Goal: Task Accomplishment & Management: Manage account settings

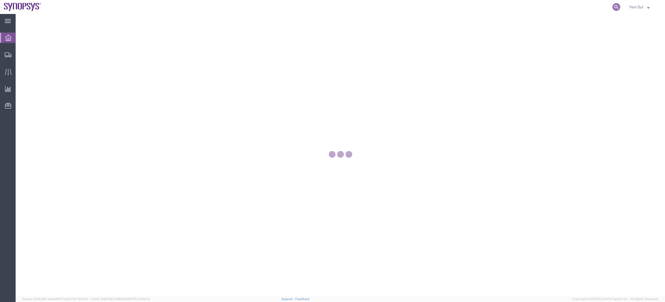
click at [618, 8] on icon at bounding box center [616, 7] width 8 height 8
click at [596, 8] on input "search" at bounding box center [528, 6] width 170 height 13
paste input "56661628"
type input "56661628"
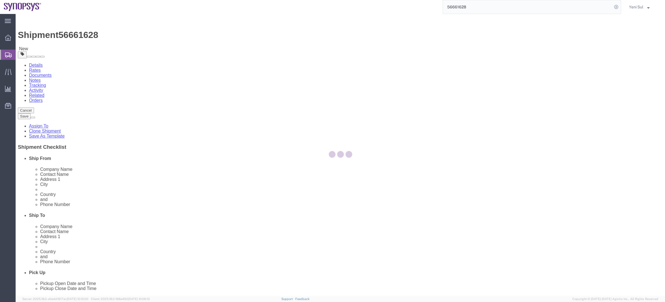
select select "63142"
select select "63126"
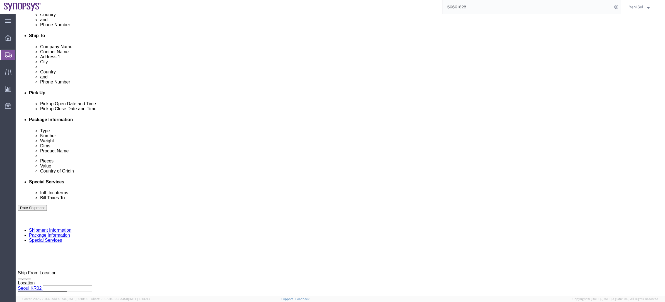
scroll to position [197, 0]
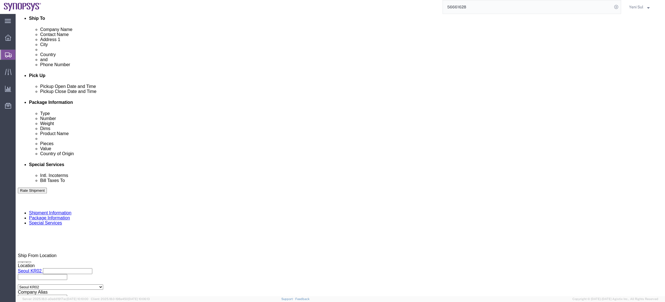
click div "Previous Continue"
click button "Continue"
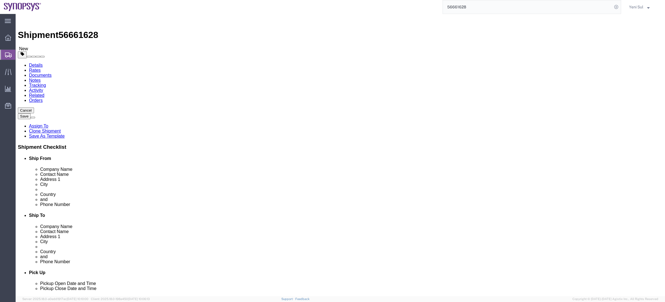
click div "Previous Continue"
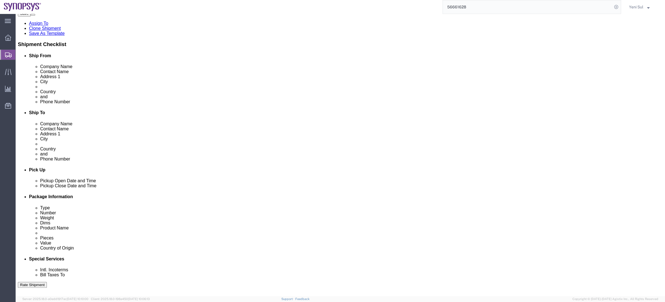
scroll to position [26, 0]
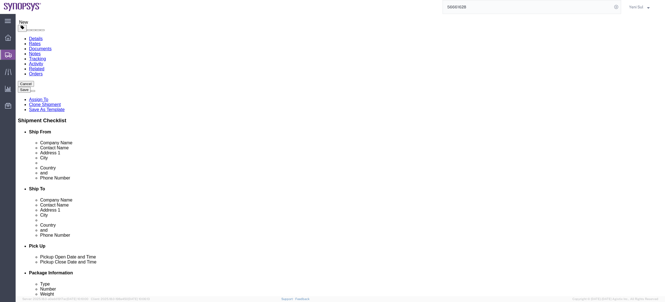
click div "Previous Continue"
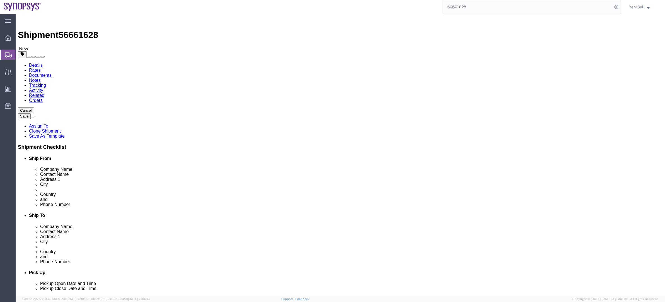
click div "Previous Continue"
click button "Continue"
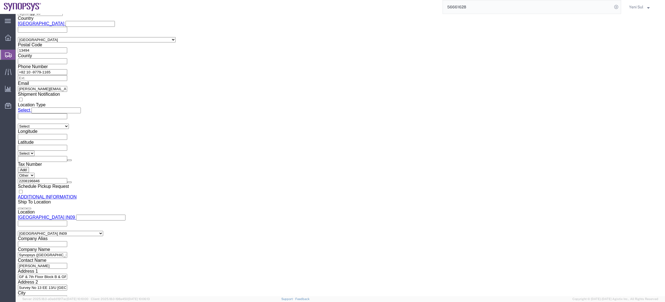
click link "Package Information"
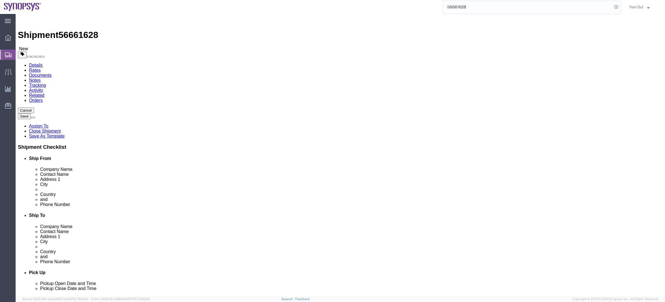
click link "Shipment Information"
click link "Documents"
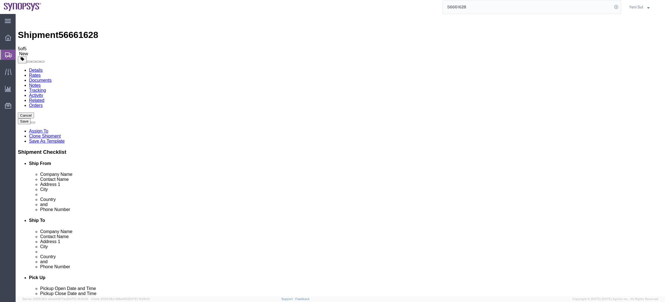
drag, startPoint x: 87, startPoint y: 122, endPoint x: 266, endPoint y: 22, distance: 205.2
click at [38, 68] on link "Details" at bounding box center [36, 70] width 14 height 5
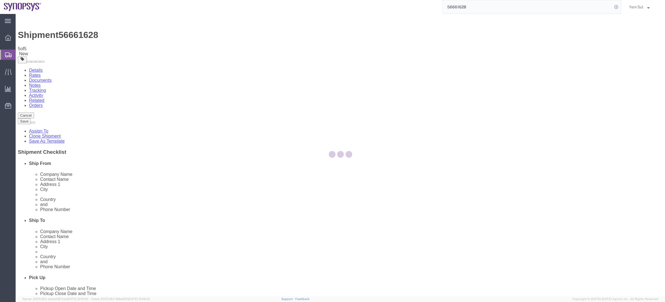
select select "63142"
select select "63126"
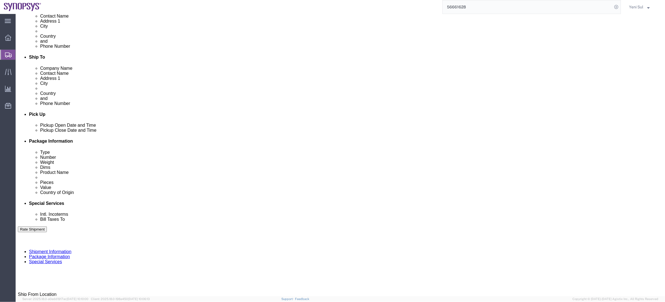
scroll to position [197, 0]
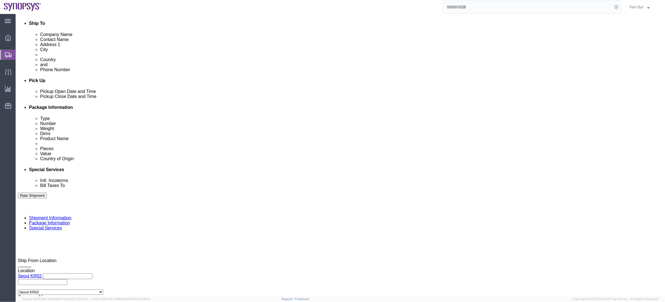
drag, startPoint x: 81, startPoint y: 93, endPoint x: 125, endPoint y: 100, distance: 44.9
click div "[DATE] 2:38 PM"
click input "2:38 PM"
type input "9:00 PM"
drag, startPoint x: 45, startPoint y: 195, endPoint x: 51, endPoint y: 194, distance: 6.2
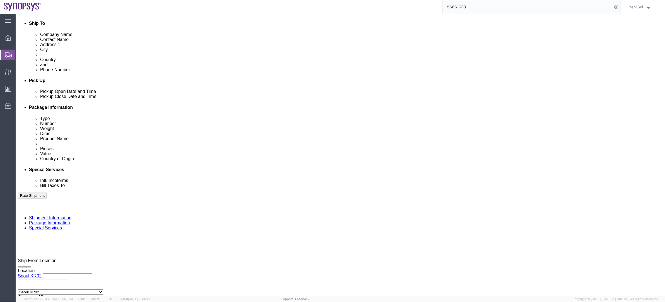
click input "9:00 PM"
type input "9:00 AM"
click div "Open Time 9:00 AM [DATE] 2:38 PM - [DATE] 2:38 PM Cancel Apply"
click button "Apply"
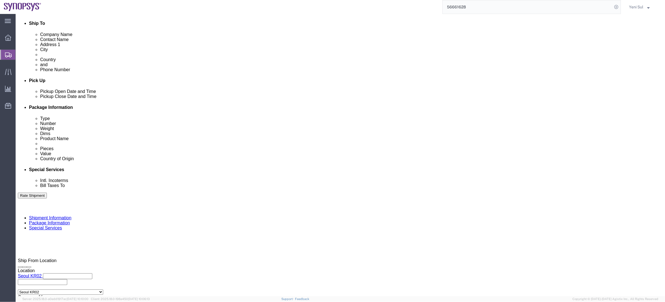
click div "[DATE] 10:00 AM"
type input "5:00 PM"
click button "Apply"
click div "Leg 1 Mode Select Air Less than Truckload Multi-Leg Ocean Freight Rail Small Pa…"
click button "Continue"
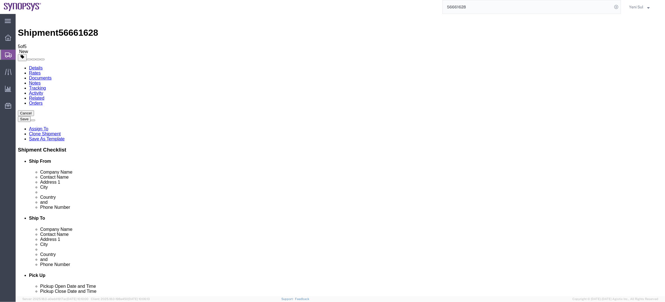
scroll to position [0, 0]
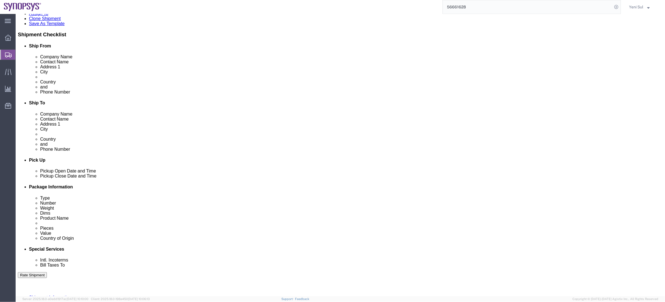
click button "Continue"
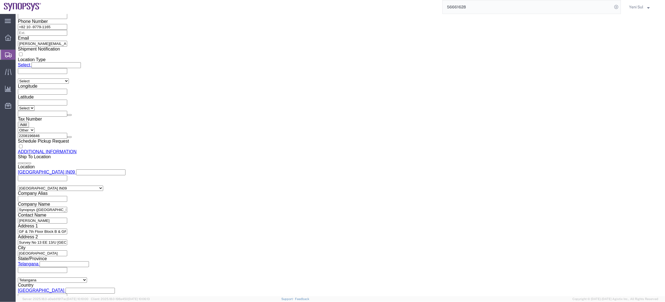
scroll to position [613, 0]
click button "Rate Shipment"
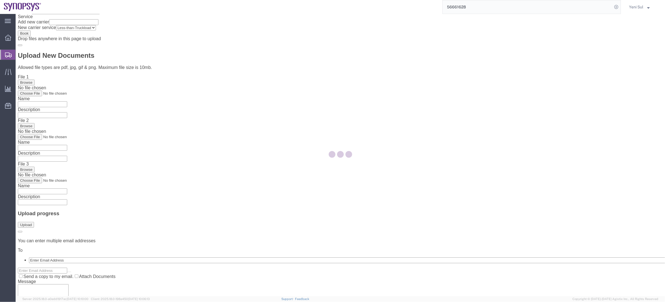
scroll to position [0, 0]
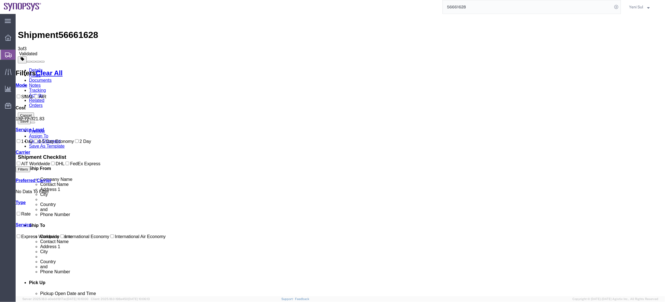
click at [34, 67] on link "Details" at bounding box center [36, 69] width 14 height 5
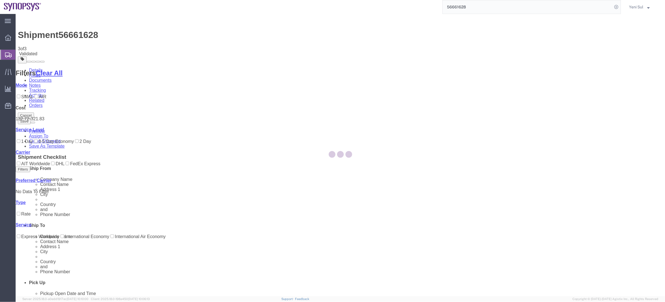
select select "63142"
select select "63126"
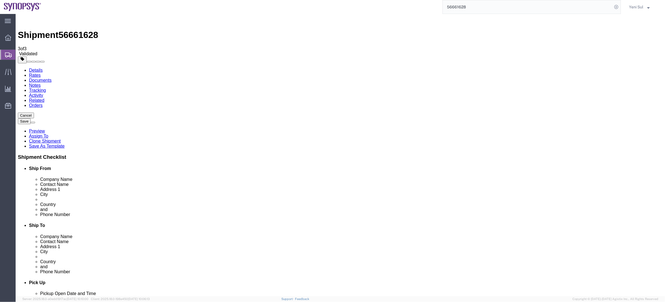
scroll to position [25, 0]
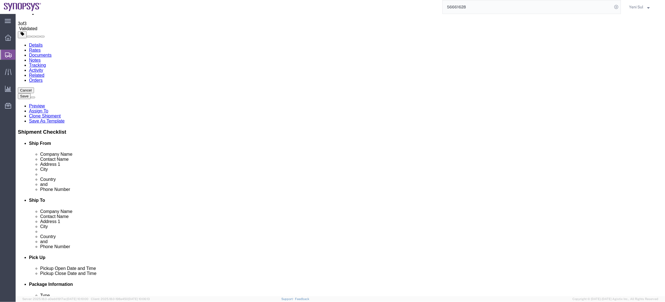
click link "ADDITIONAL INFORMATION"
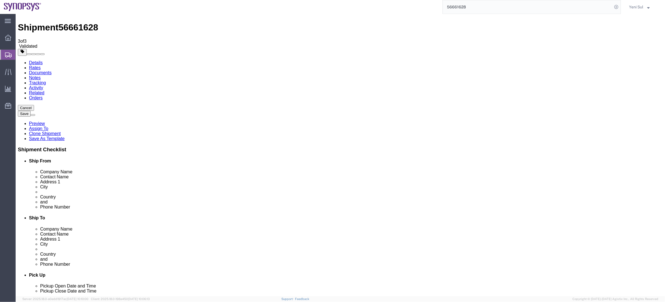
scroll to position [0, 0]
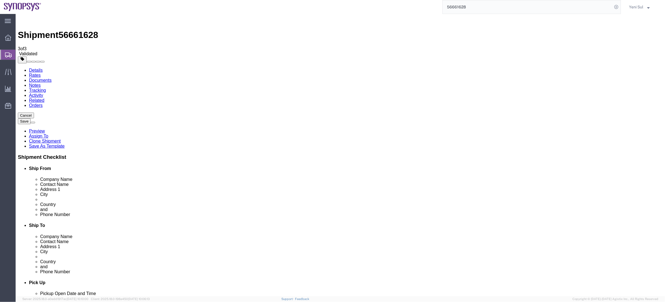
click div "Shipment Information Package Information Special Services"
click icon
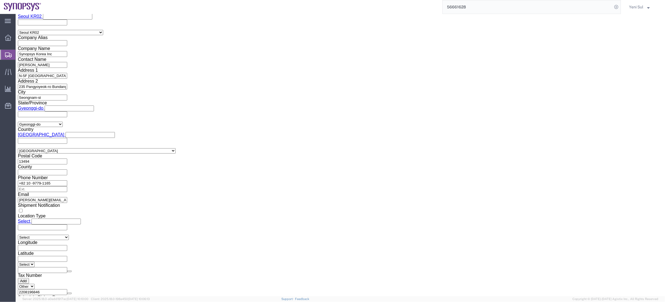
scroll to position [405, 0]
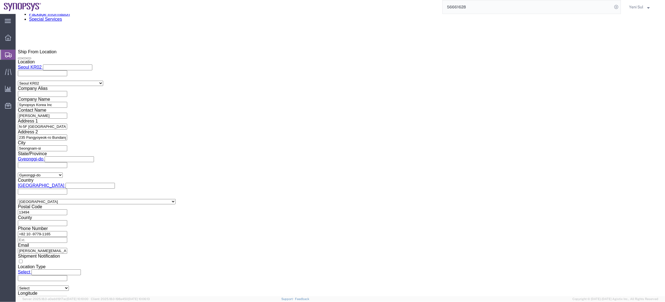
click input "text"
click link "Shipment Information"
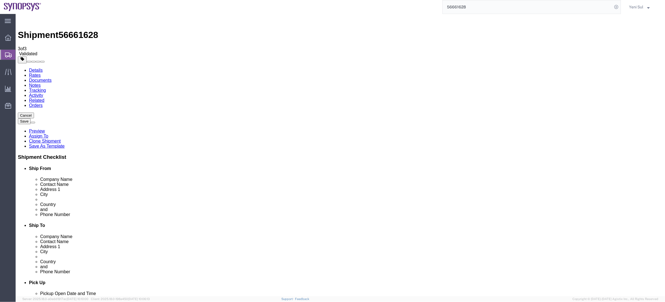
drag, startPoint x: 412, startPoint y: 188, endPoint x: 294, endPoint y: 189, distance: 118.0
click div "Phone Number [PHONE_NUMBER]"
click icon
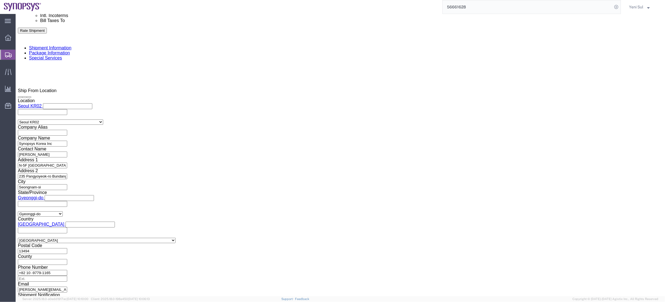
scroll to position [405, 0]
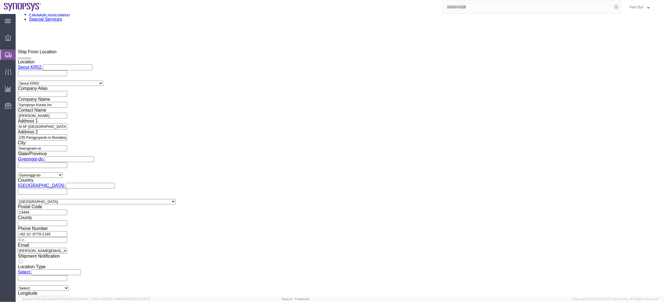
click input "text"
paste input "[PHONE_NUMBER]"
type input "[PHONE_NUMBER]"
click div "Manage special services Handling Options Hold at Location Return Info Service O…"
click input "text"
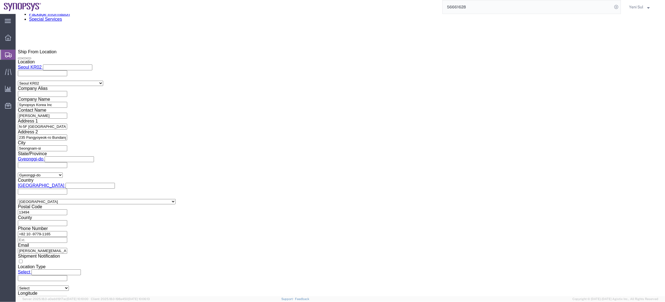
type input "D"
type input "[PERSON_NAME]"
click div "Manage special services Handling Options Hold at Location Return Info Service O…"
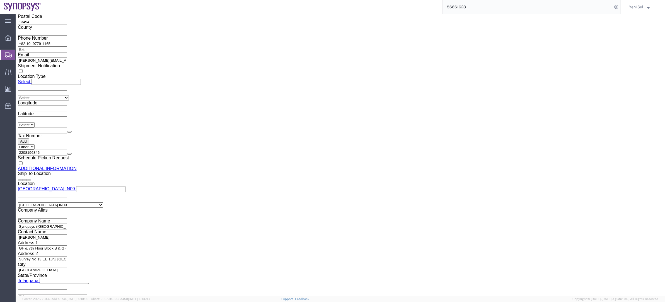
scroll to position [613, 0]
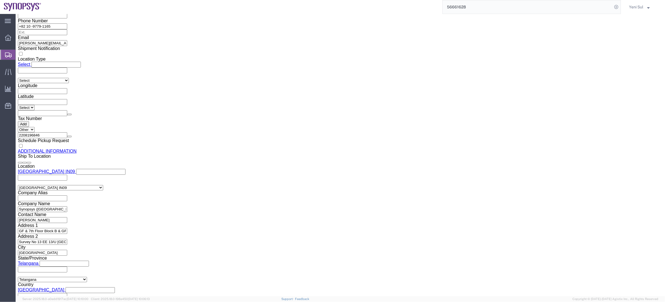
click button "Rate Shipment"
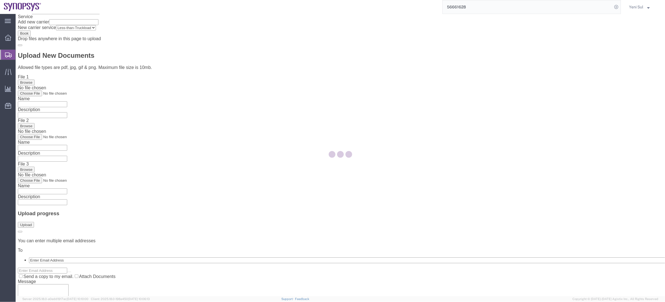
scroll to position [0, 0]
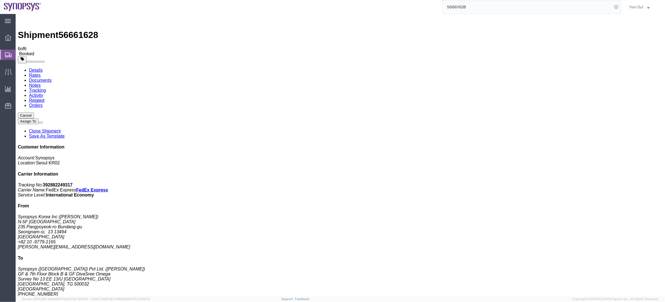
click at [40, 72] on link "Rates" at bounding box center [35, 74] width 12 height 5
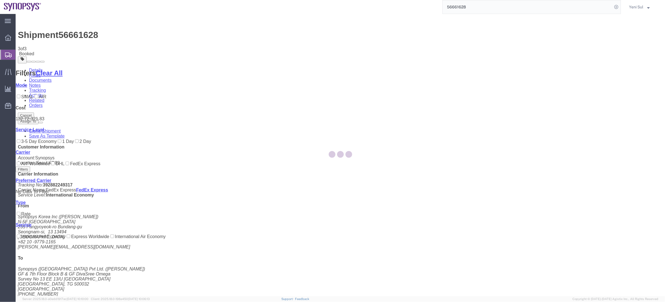
click at [30, 32] on div at bounding box center [340, 155] width 649 height 282
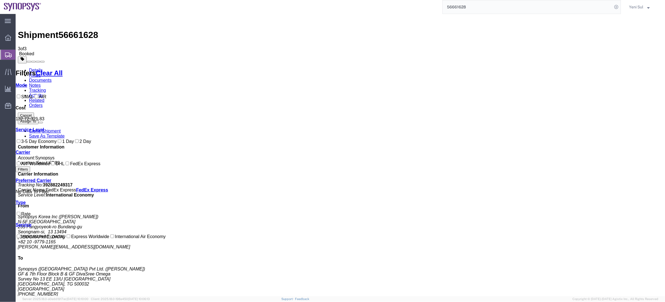
click at [30, 67] on link "Details" at bounding box center [36, 69] width 14 height 5
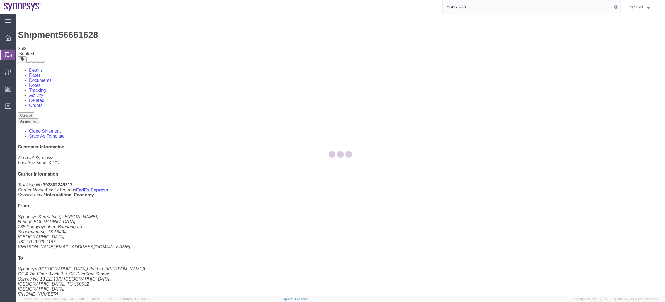
click at [347, 259] on div at bounding box center [340, 155] width 649 height 282
drag, startPoint x: 391, startPoint y: 184, endPoint x: 396, endPoint y: 207, distance: 23.2
click at [391, 184] on div at bounding box center [340, 155] width 649 height 282
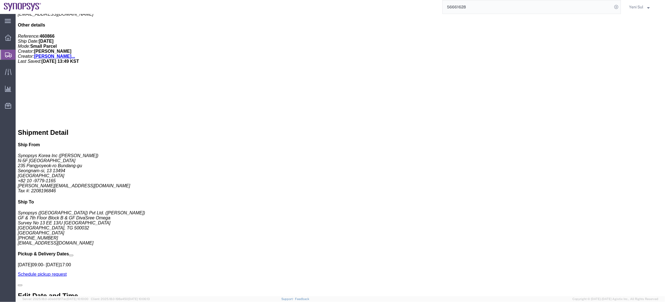
scroll to position [311, 0]
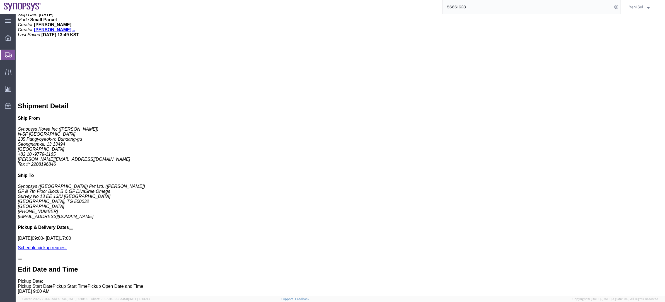
click div "1 Your Packaging Total weight: 3.00 KGS Tracking: 392882249317 Dimensions: L 41…"
click div "Handling Options Hold at Location Return Options Billing Cost Center: KR02, SG,…"
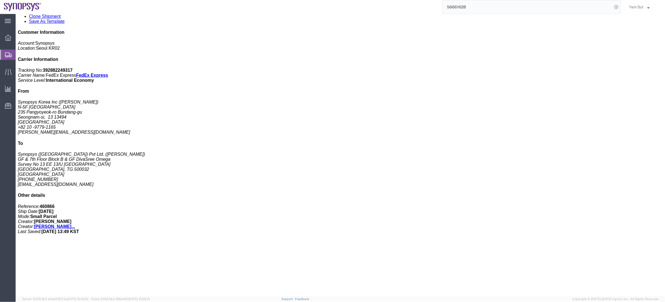
scroll to position [108, 0]
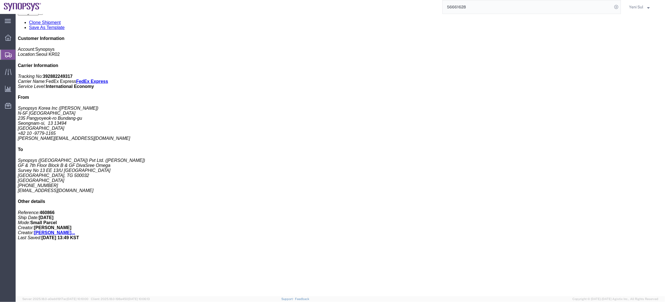
click div "1 Your Packaging Total weight: 3.00 KGS Tracking: 392882249317 Dimensions: L 41…"
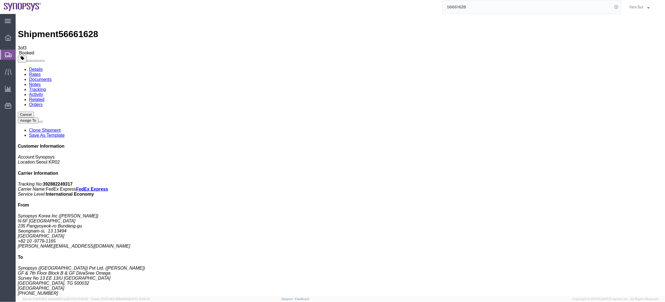
scroll to position [0, 0]
click div "1 Your Packaging Total weight: 3.00 KGS Tracking: 392882249317 Dimensions: L 41…"
click h4 "Routing & Vehicle Information"
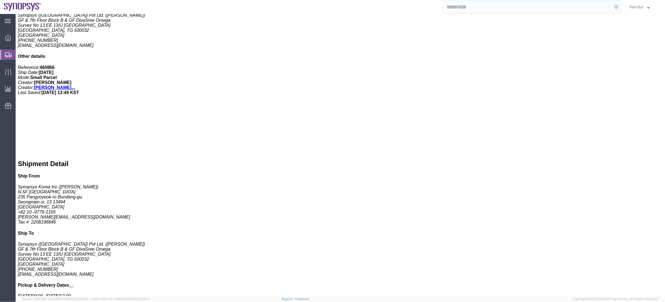
scroll to position [311, 0]
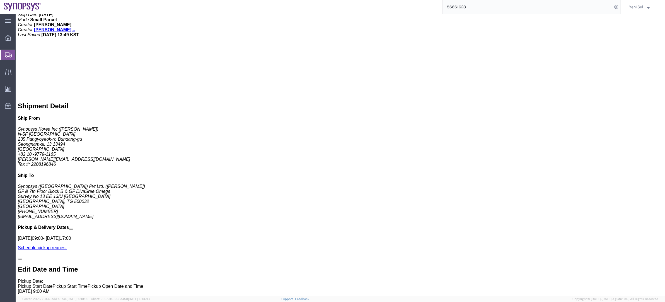
click div "Handling Options Hold at Location Return Options Billing Cost Center: KR02, SG,…"
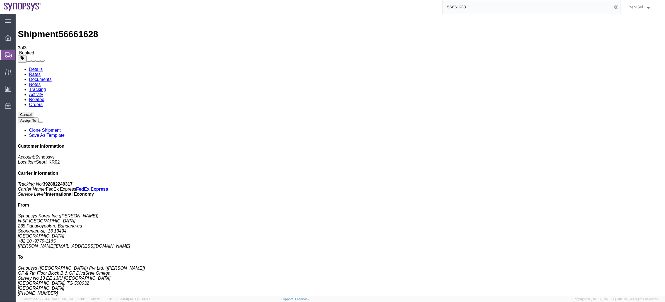
scroll to position [0, 0]
drag, startPoint x: 224, startPoint y: 243, endPoint x: 154, endPoint y: 148, distance: 118.3
click div "1 Your Packaging Total weight: 3.00 KGS Tracking: 392882249317 Dimensions: L 41…"
click link "Rates"
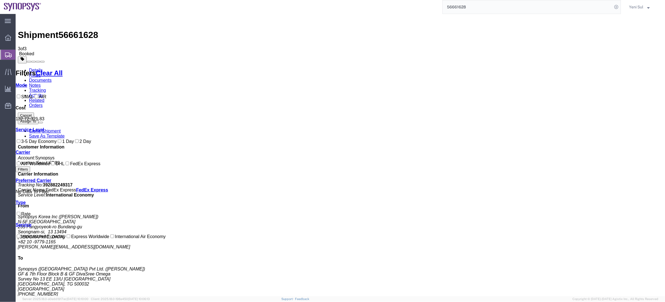
click at [46, 88] on link "Tracking" at bounding box center [37, 90] width 17 height 5
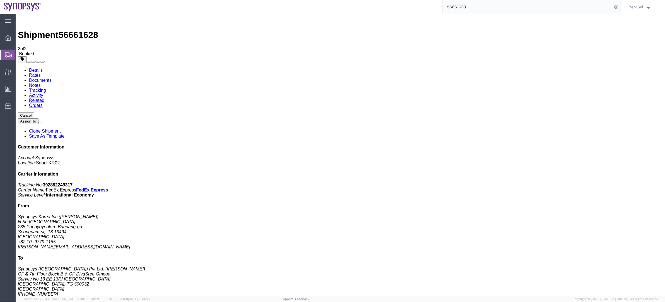
drag, startPoint x: 262, startPoint y: 179, endPoint x: 248, endPoint y: 182, distance: 14.4
click at [38, 67] on link "Details" at bounding box center [36, 69] width 14 height 5
drag, startPoint x: 282, startPoint y: 119, endPoint x: 377, endPoint y: 188, distance: 118.1
click div "Shipment Detail Ship From Synopsys Korea Inc ([PERSON_NAME]) [STREET_ADDRESS][P…"
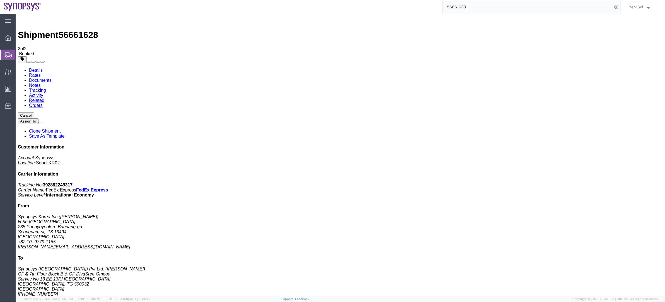
click div "1 Your Packaging Total weight: 3.00 KGS Tracking: 392882249317 Dimensions: L 41…"
click span "56661628"
click div "Package Information Total shipment is made up of 1 packages containing 9 pieces…"
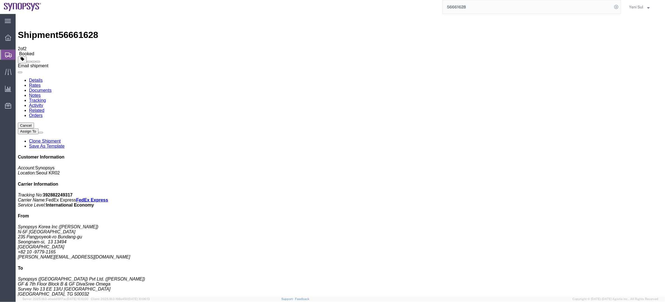
click span
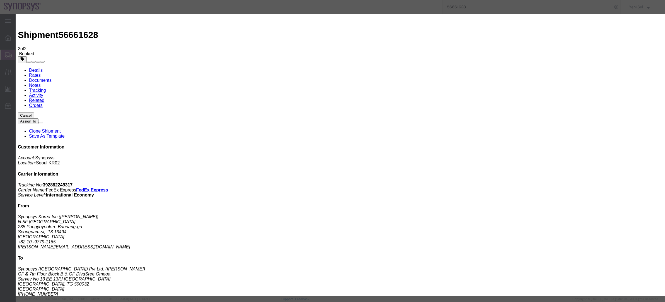
click input "text"
type input "w"
type input "[EMAIL_ADDRESS][DOMAIN_NAME]"
click label "Send a copy to my email."
click input "Send a copy to my email."
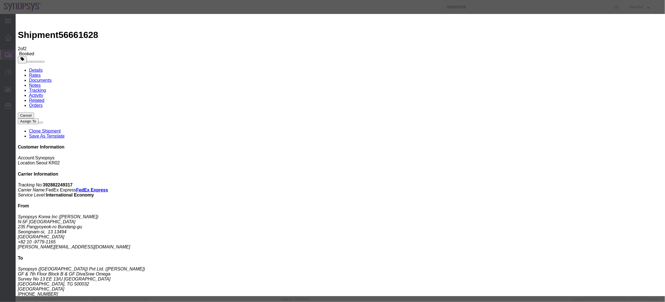
checkbox input "true"
click button "Send"
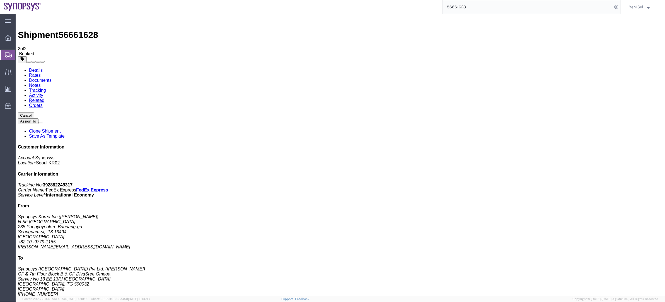
click div "1 Your Packaging Total weight: 3.00 KGS Tracking: 392882249317 Dimensions: L 41…"
click at [0, 0] on span "Shipment Manager" at bounding box center [0, 0] width 0 height 0
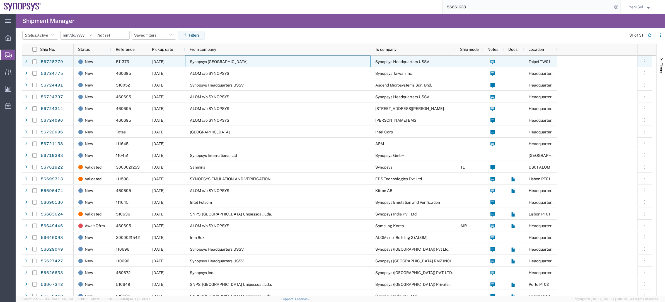
click at [234, 64] on div "Synopsys [GEOGRAPHIC_DATA]" at bounding box center [277, 61] width 185 height 12
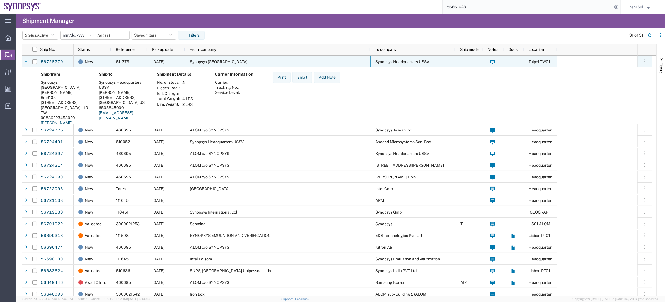
click at [238, 66] on div "Synopsys [GEOGRAPHIC_DATA]" at bounding box center [277, 61] width 185 height 12
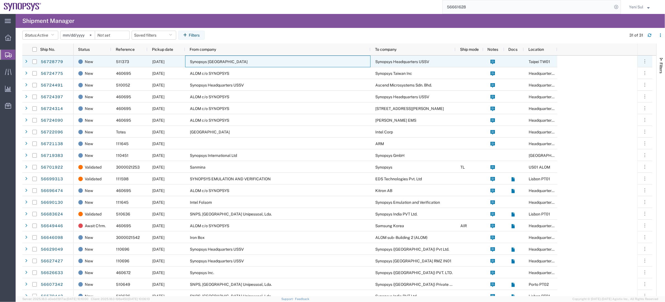
click at [238, 66] on div "Synopsys [GEOGRAPHIC_DATA]" at bounding box center [277, 61] width 185 height 12
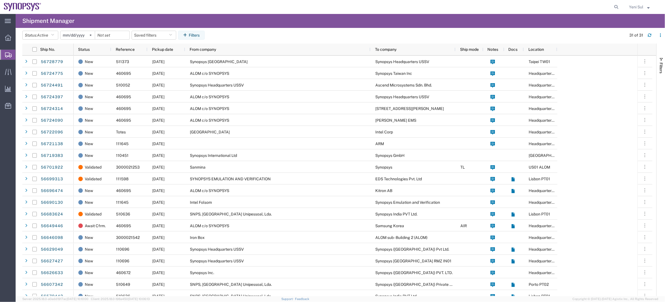
click at [0, 0] on span "Create Shipment" at bounding box center [0, 0] width 0 height 0
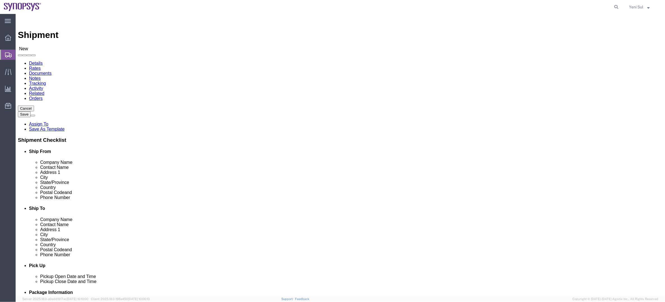
select select
click at [0, 0] on span "Shipment Manager" at bounding box center [0, 0] width 0 height 0
